Goal: Book appointment/travel/reservation

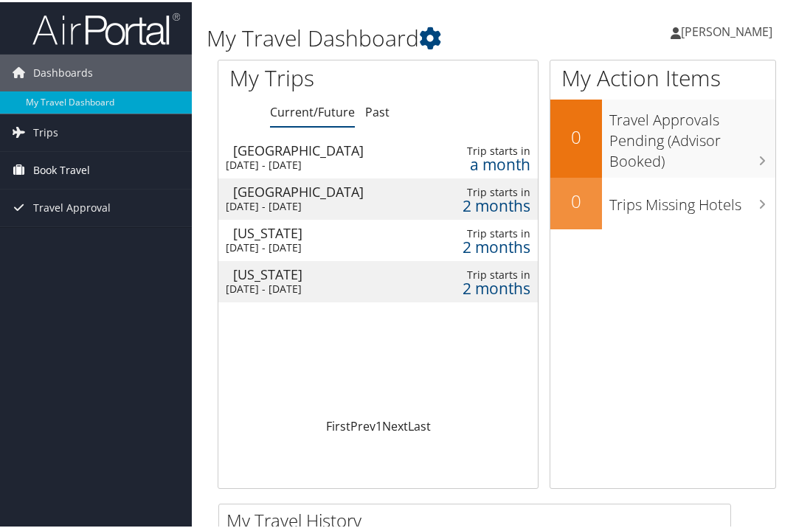
click at [50, 171] on span "Book Travel" at bounding box center [61, 168] width 57 height 37
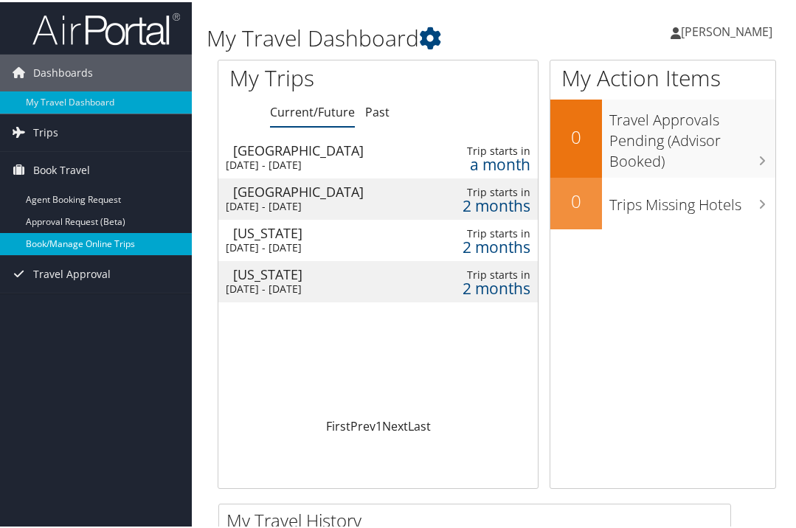
click at [51, 241] on link "Book/Manage Online Trips" at bounding box center [96, 242] width 192 height 22
